Goal: Task Accomplishment & Management: Use online tool/utility

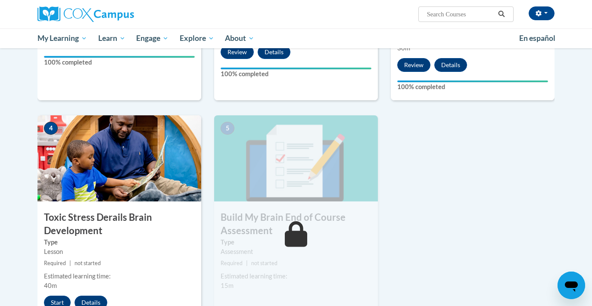
click at [457, 202] on div "1 Pre-Course Survey for Build My Brain Type Pre-Course Survey Required | comple…" at bounding box center [296, 115] width 530 height 475
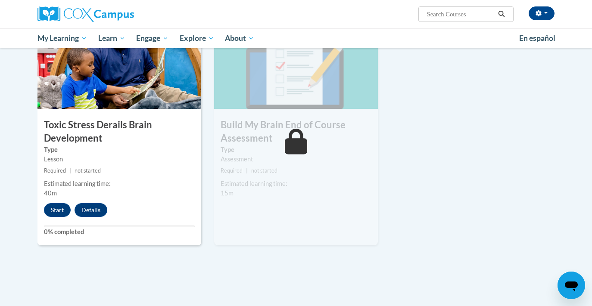
scroll to position [457, 0]
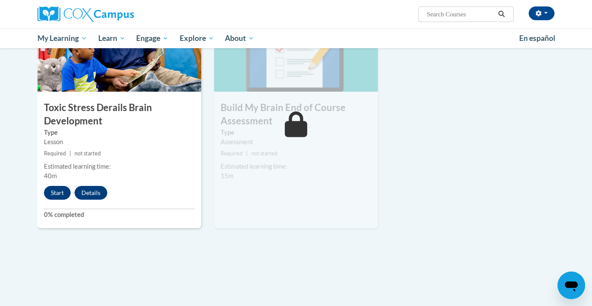
click at [57, 192] on button "Start" at bounding box center [57, 193] width 27 height 14
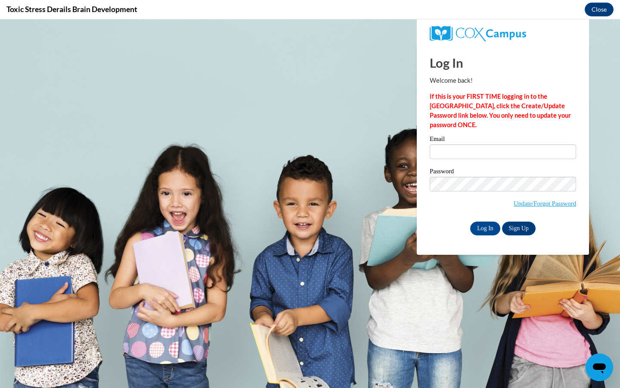
scroll to position [0, 0]
type input "[EMAIL_ADDRESS][DOMAIN_NAME]"
click at [484, 227] on input "Log In" at bounding box center [485, 228] width 30 height 14
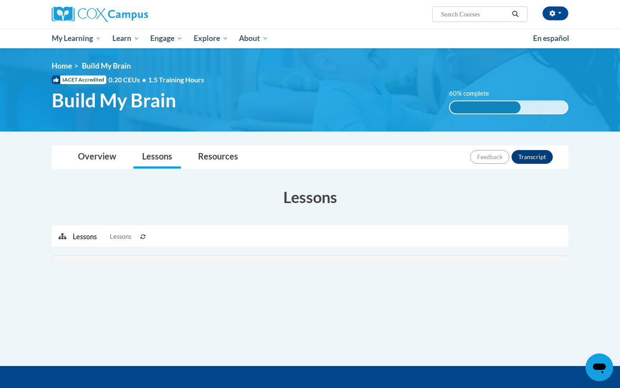
scroll to position [457, 0]
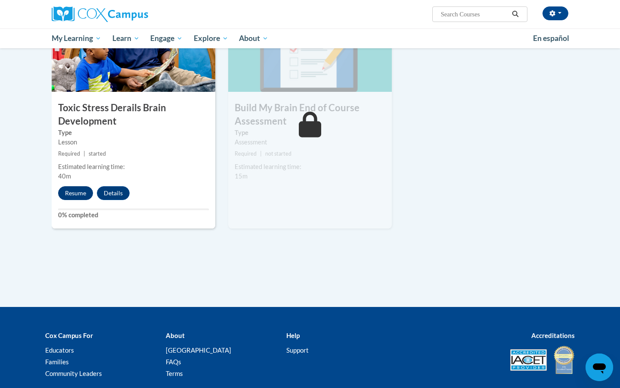
click at [81, 192] on button "Resume" at bounding box center [75, 193] width 35 height 14
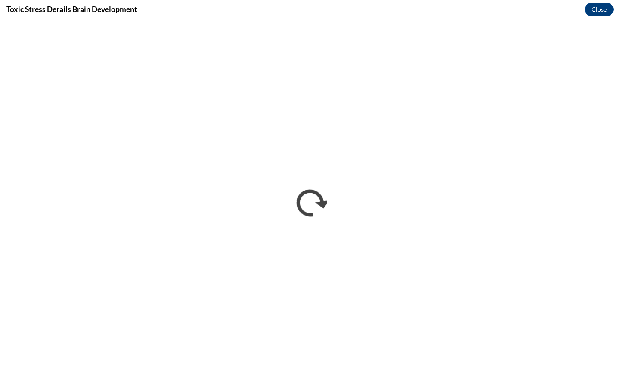
scroll to position [0, 0]
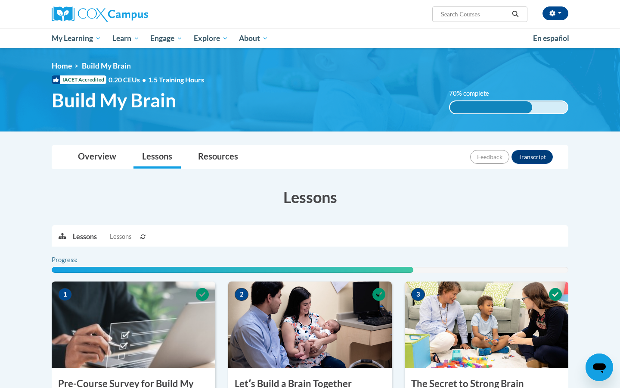
scroll to position [457, 0]
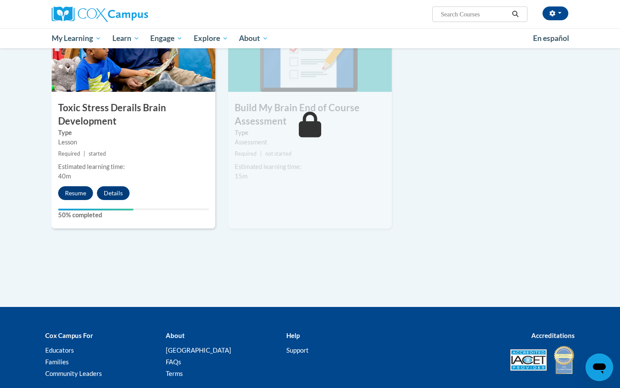
click at [80, 192] on button "Resume" at bounding box center [75, 193] width 35 height 14
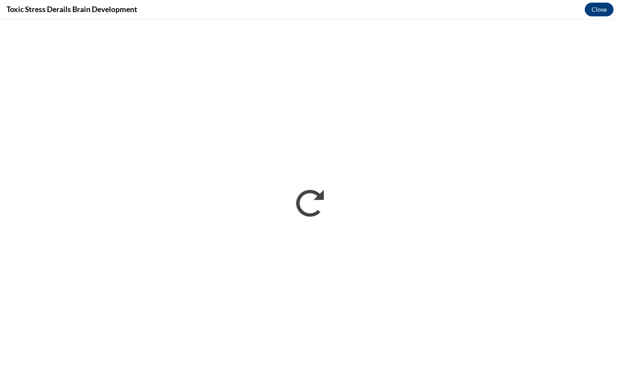
scroll to position [0, 0]
